Goal: Task Accomplishment & Management: Manage account settings

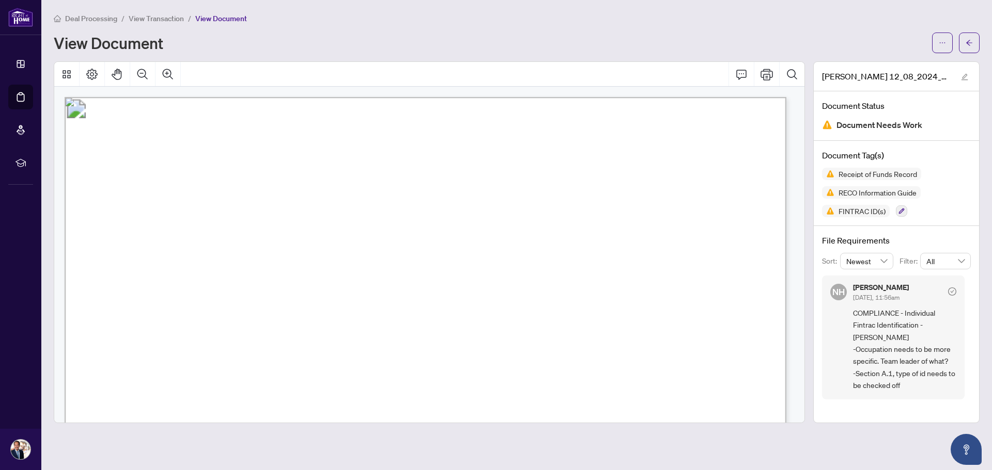
click at [159, 16] on span "View Transaction" at bounding box center [156, 18] width 55 height 9
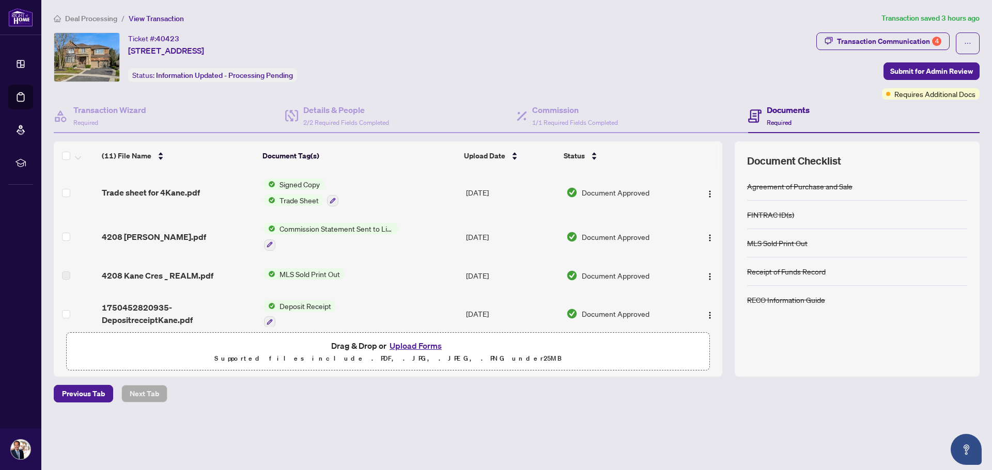
click at [102, 22] on span "Deal Processing" at bounding box center [91, 18] width 52 height 9
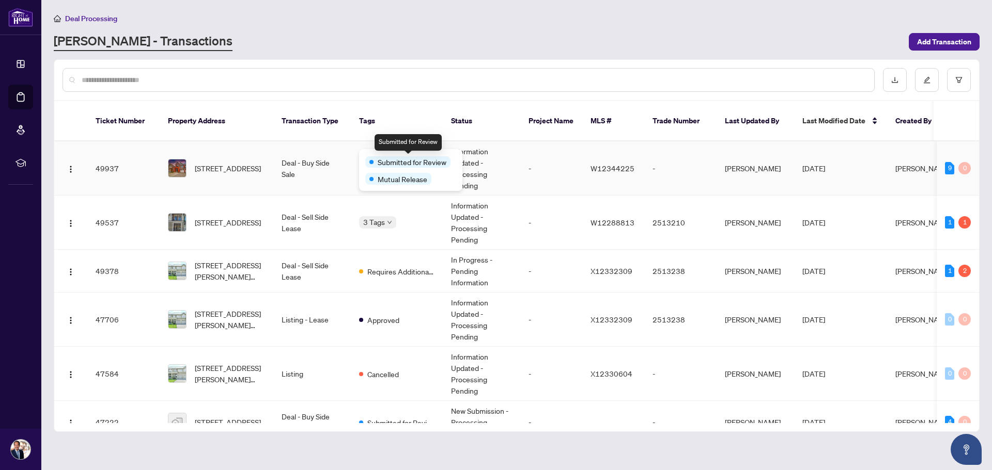
click at [390, 156] on div "Submitted for Review" at bounding box center [410, 161] width 91 height 12
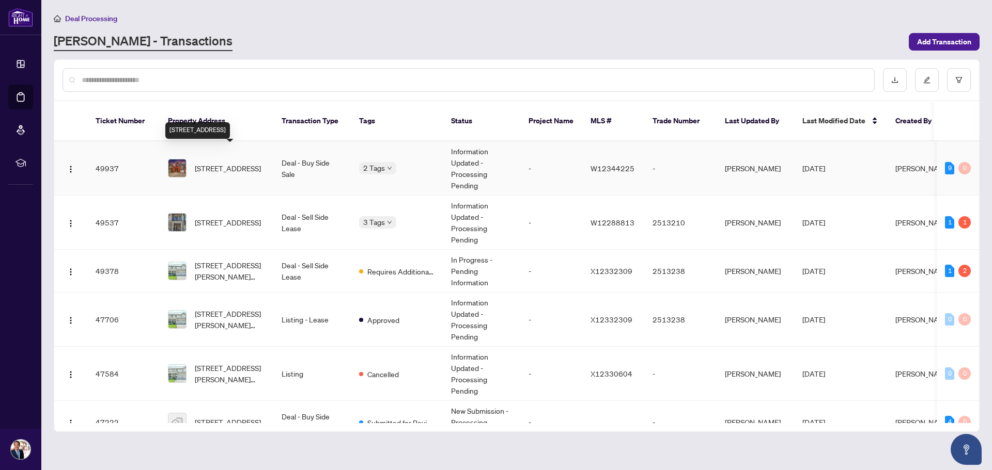
click at [228, 163] on span "[STREET_ADDRESS]" at bounding box center [228, 168] width 66 height 11
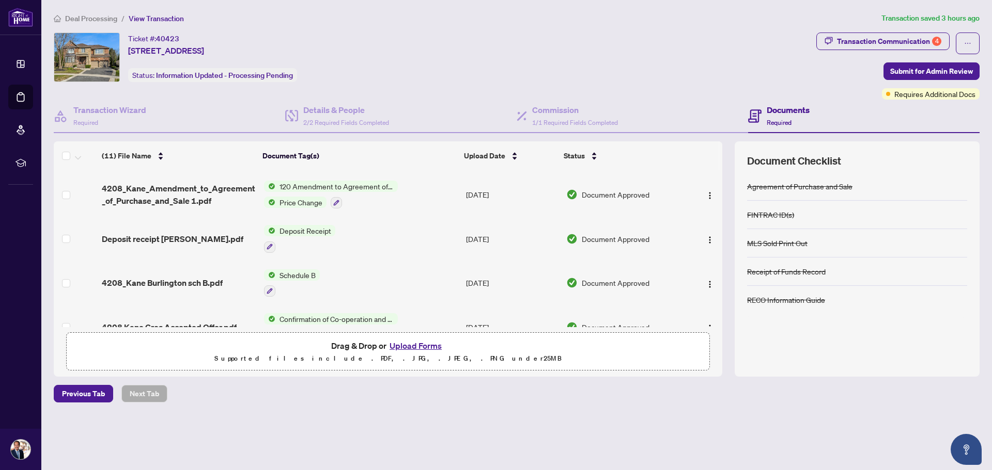
scroll to position [131, 0]
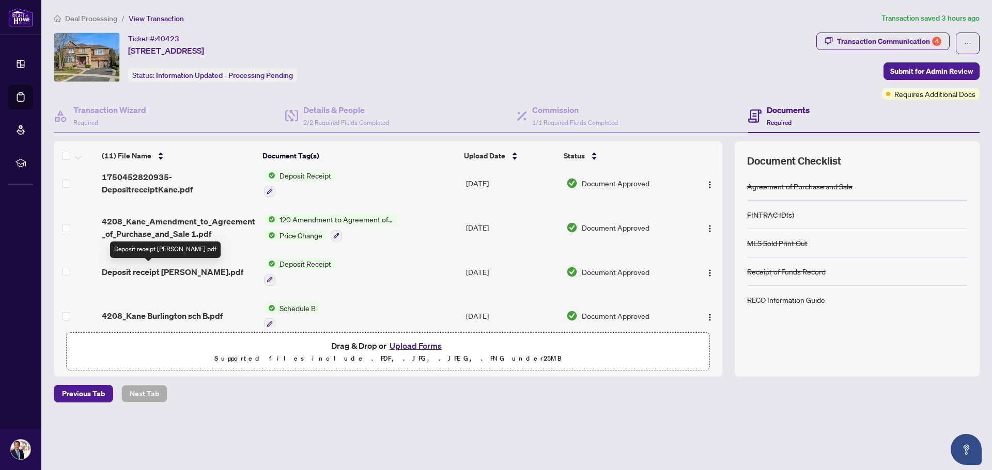
click at [146, 267] on span "Deposit receipt [PERSON_NAME].pdf" at bounding box center [173, 272] width 142 height 12
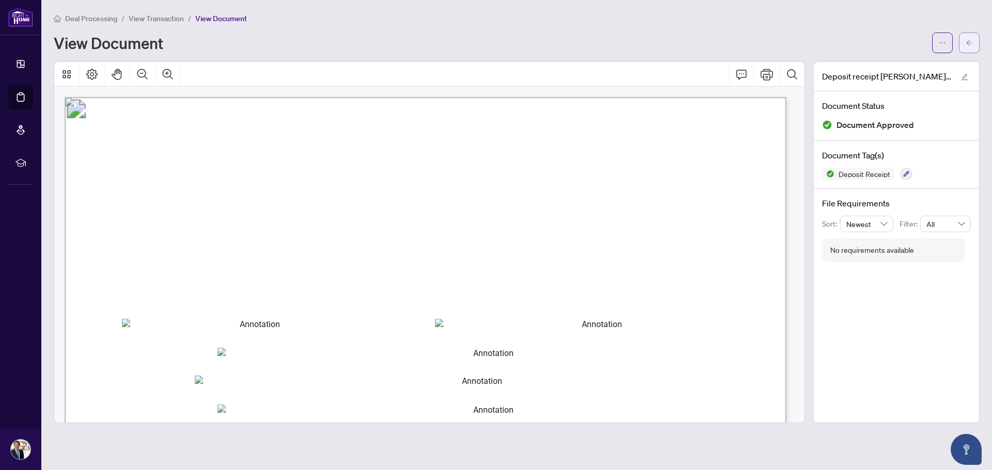
click at [966, 46] on span "button" at bounding box center [968, 43] width 7 height 17
